Goal: Transaction & Acquisition: Purchase product/service

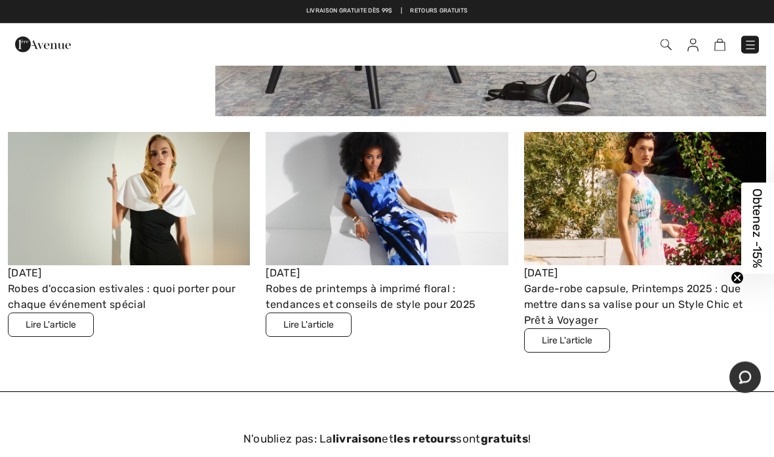
scroll to position [3630, 0]
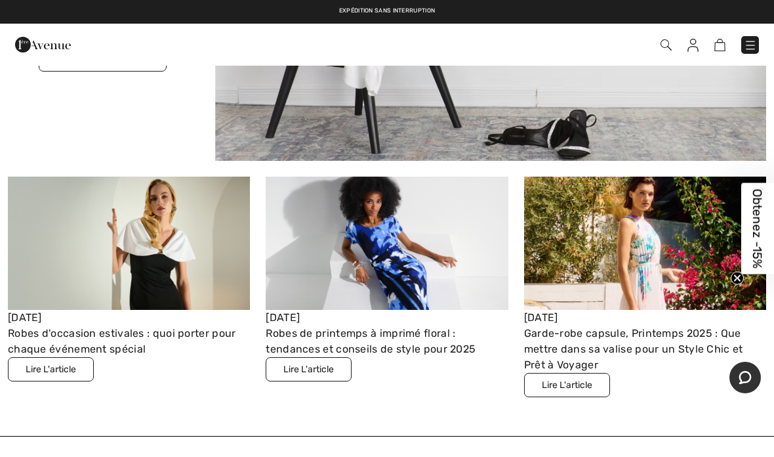
click at [208, 244] on img at bounding box center [129, 243] width 242 height 133
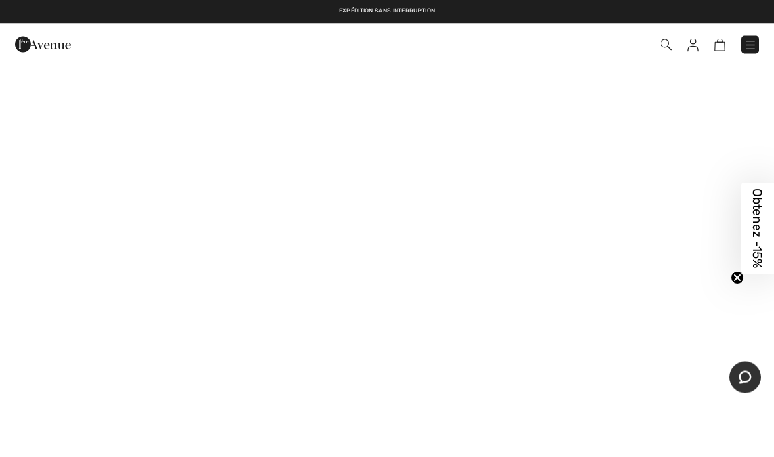
scroll to position [2313, 0]
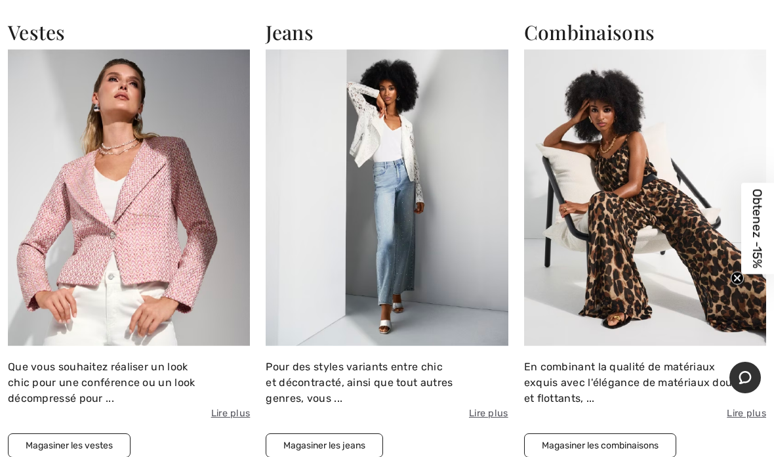
scroll to position [1564, 0]
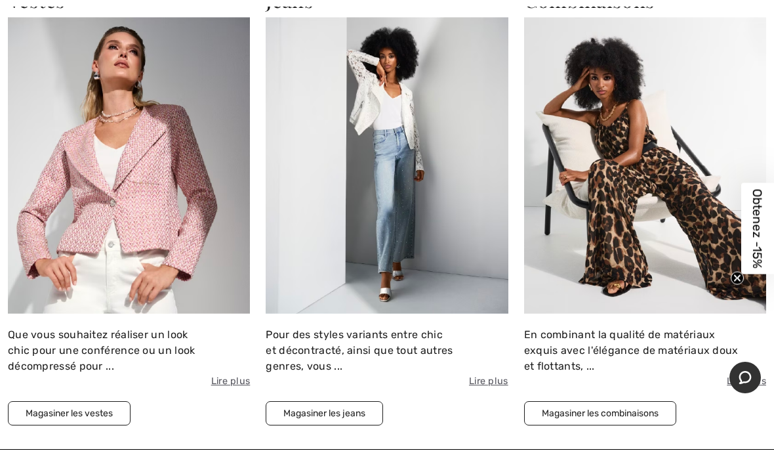
click at [633, 413] on button "Magasiner les combinaisons" at bounding box center [600, 413] width 152 height 24
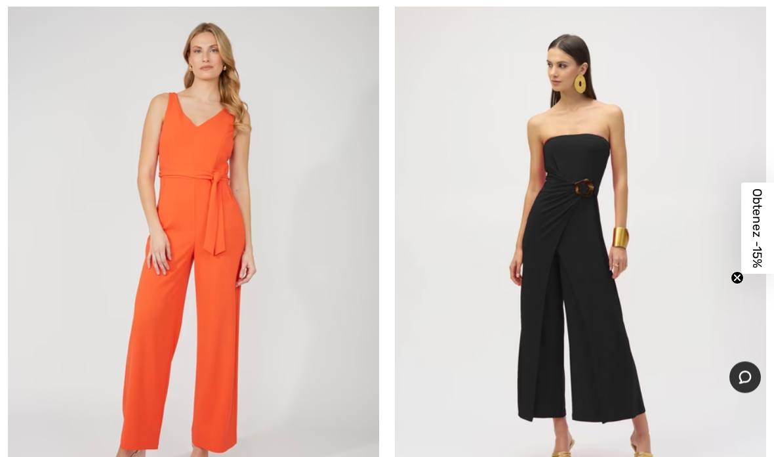
scroll to position [6572, 0]
